Goal: Find specific page/section: Find specific page/section

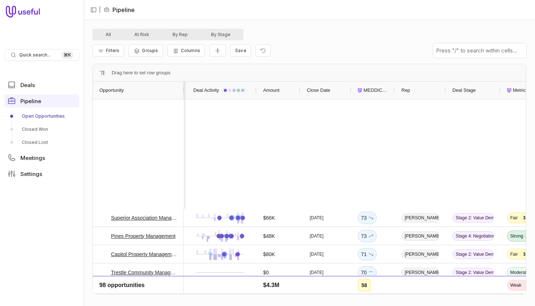
scroll to position [0, 3]
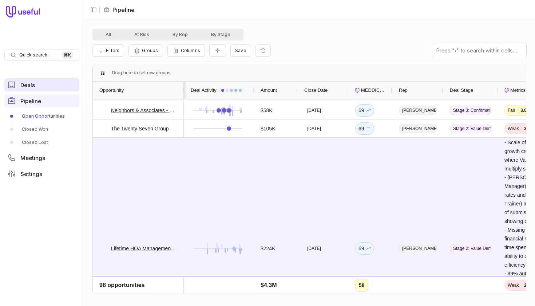
click at [15, 83] on icon at bounding box center [11, 84] width 9 height 9
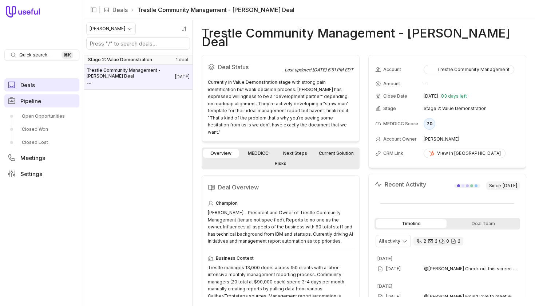
click at [33, 100] on span "Pipeline" at bounding box center [30, 100] width 21 height 5
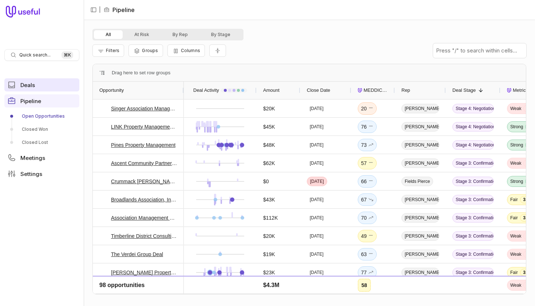
click at [369, 89] on span "MEDDICC Score" at bounding box center [376, 90] width 25 height 9
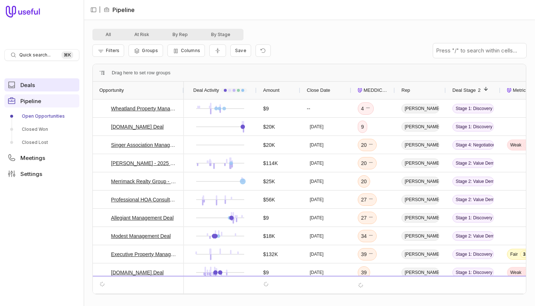
click at [369, 89] on span "MEDDICC Score" at bounding box center [376, 90] width 25 height 9
